Goal: Navigation & Orientation: Go to known website

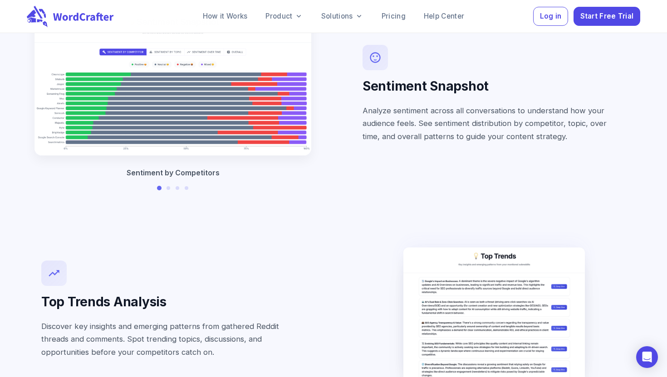
scroll to position [2039, 0]
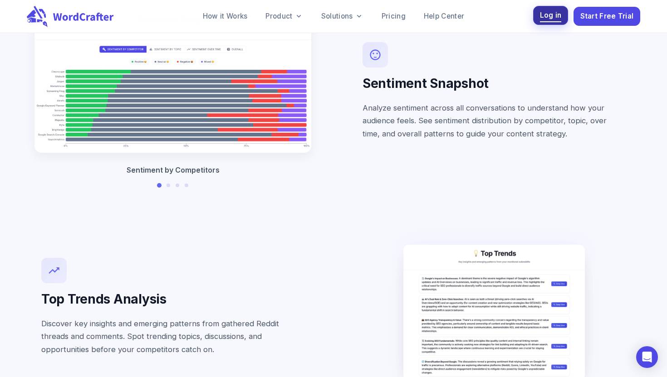
click at [557, 17] on span "Log in" at bounding box center [551, 16] width 22 height 12
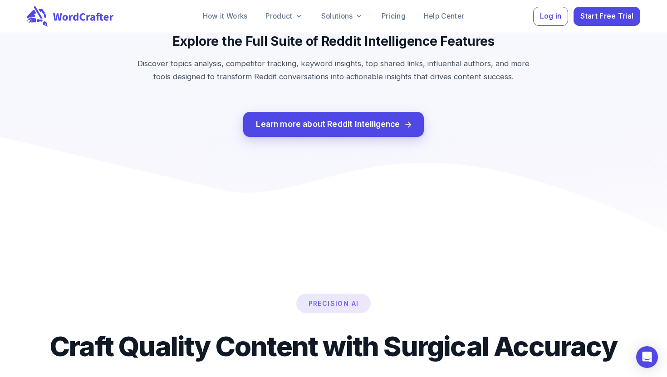
scroll to position [2477, 0]
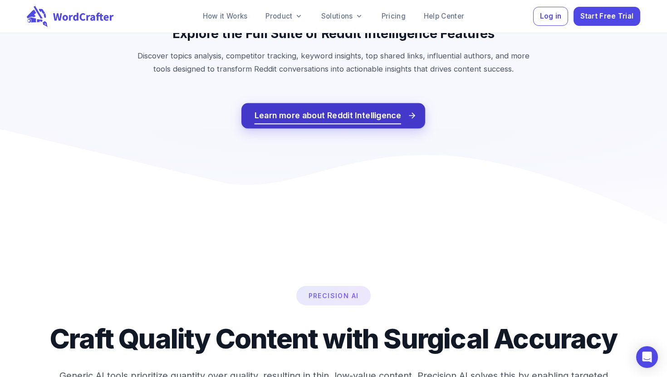
click at [364, 109] on span "Learn more about Reddit Intelligence" at bounding box center [327, 116] width 147 height 14
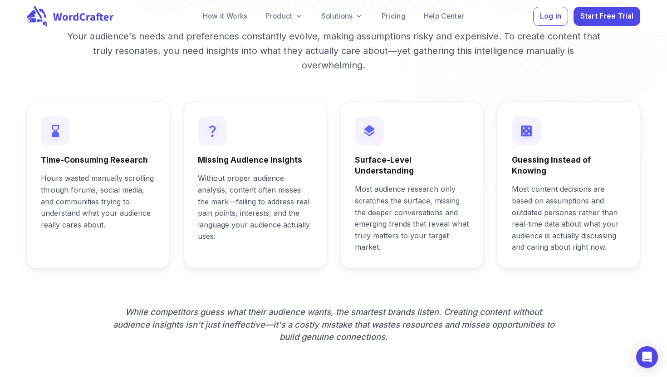
scroll to position [633, 0]
